Goal: Navigation & Orientation: Find specific page/section

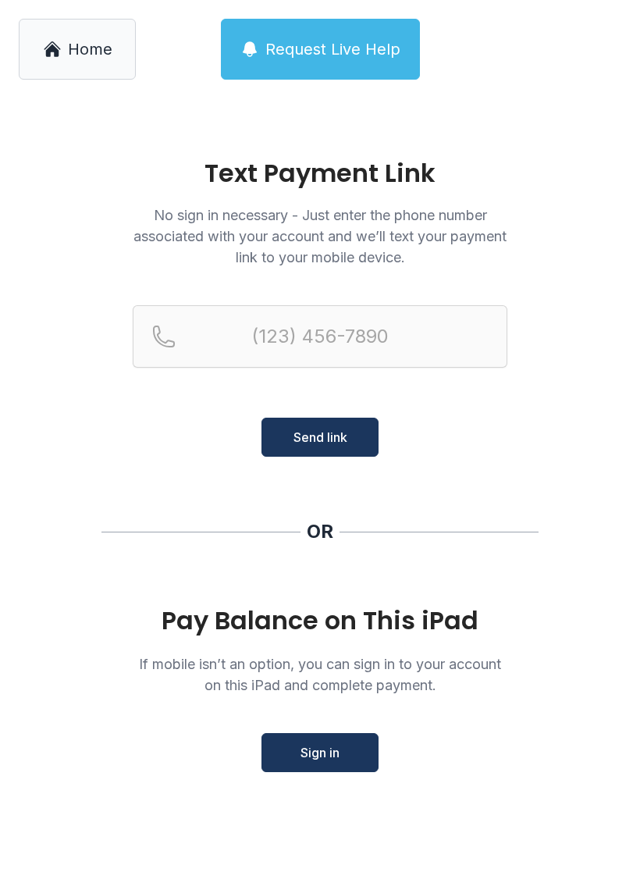
click at [377, 41] on span "Request Live Help" at bounding box center [332, 49] width 135 height 22
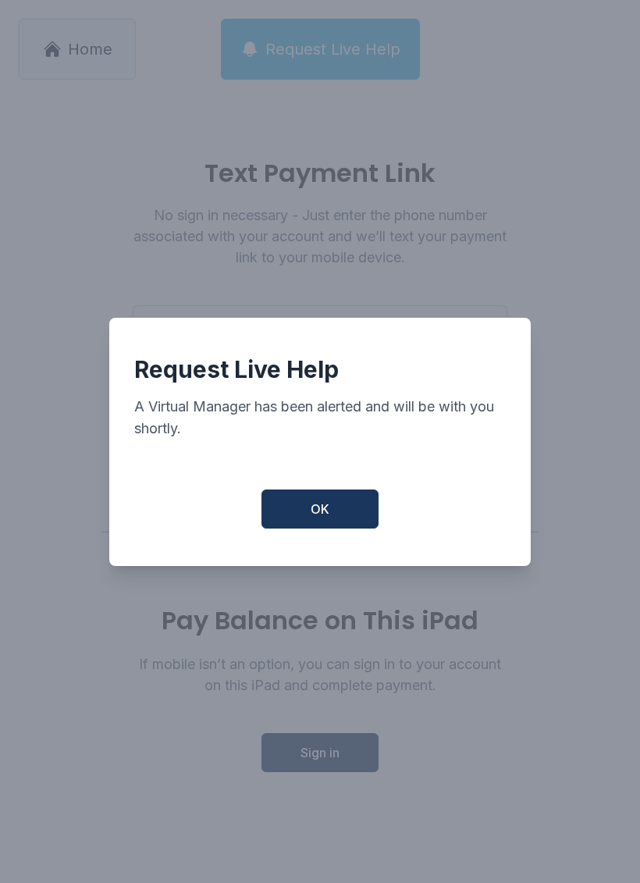
click at [324, 518] on span "OK" at bounding box center [320, 509] width 19 height 19
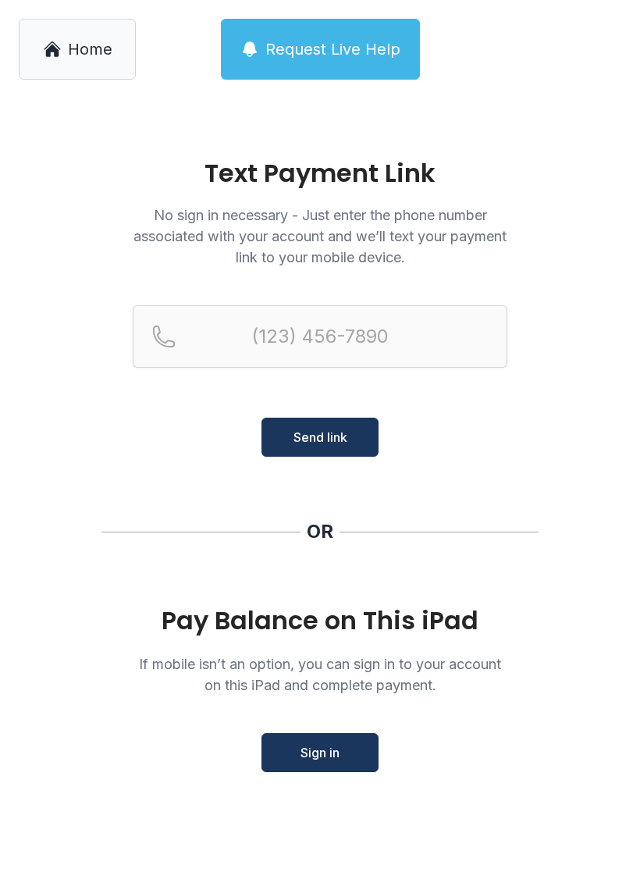
click at [62, 50] on link "Home" at bounding box center [77, 49] width 117 height 61
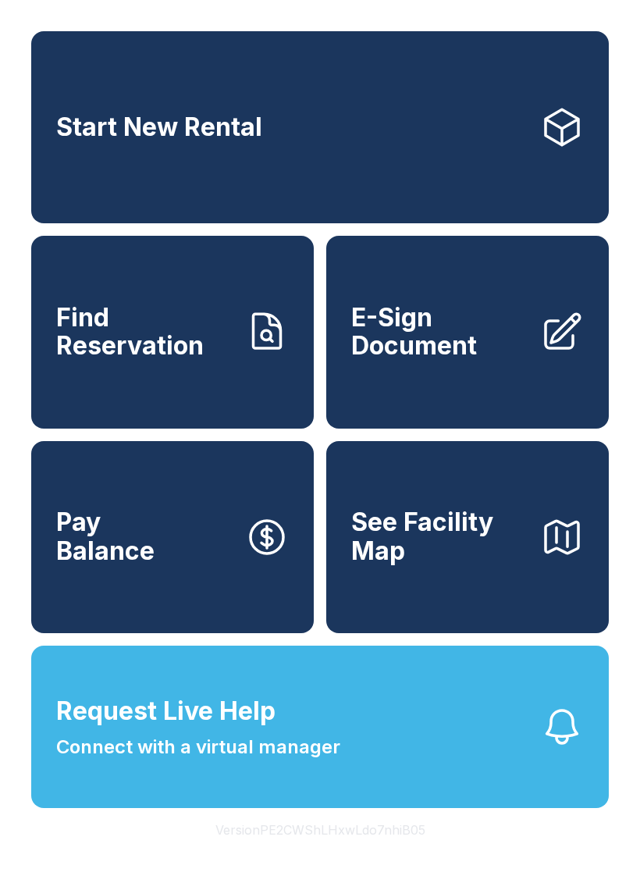
click at [557, 127] on icon at bounding box center [562, 127] width 44 height 44
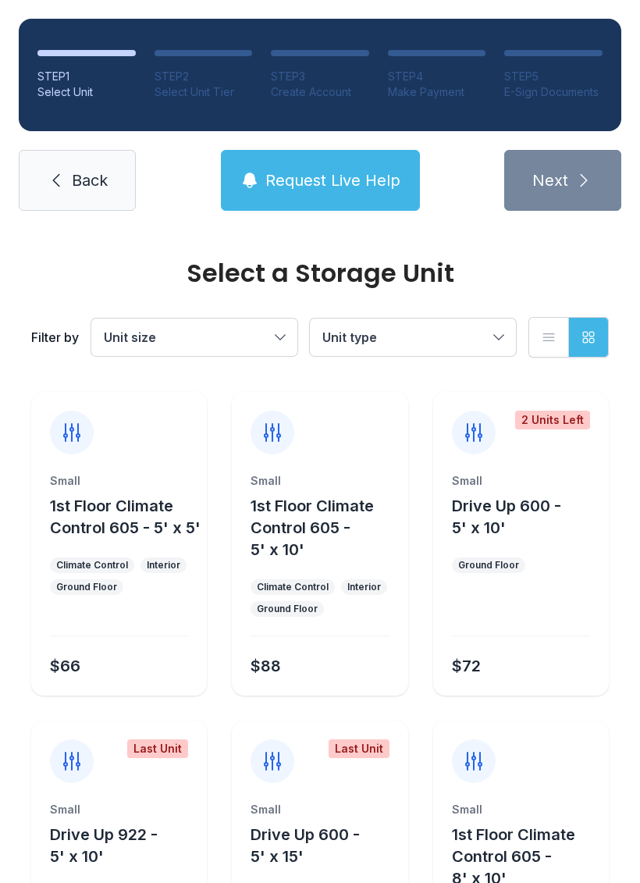
click at [80, 145] on div "STEP 1 Select Unit STEP 2 Select Unit Tier STEP 3 Create Account STEP 4 Make Pa…" at bounding box center [320, 114] width 640 height 229
click at [83, 170] on span "Back" at bounding box center [90, 180] width 36 height 22
